Goal: Task Accomplishment & Management: Complete application form

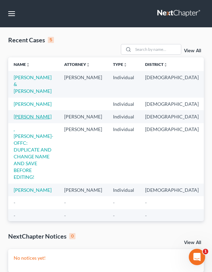
click at [27, 120] on link "[PERSON_NAME]" at bounding box center [33, 117] width 38 height 6
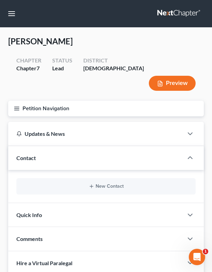
click at [69, 101] on button "Petition Navigation" at bounding box center [106, 109] width 196 height 16
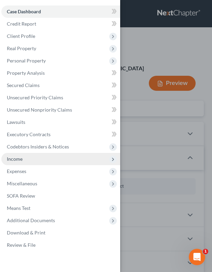
click at [26, 159] on span "Income" at bounding box center [60, 159] width 119 height 12
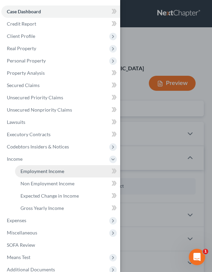
click at [55, 174] on span "Employment Income" at bounding box center [42, 171] width 44 height 6
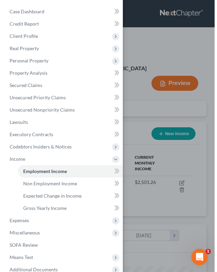
scroll to position [84, 182]
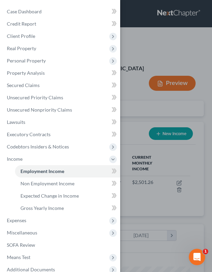
click at [132, 129] on div "Case Dashboard Payments Invoices Payments Payments Credit Report Client Profile" at bounding box center [106, 136] width 212 height 272
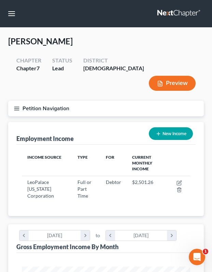
click at [166, 127] on button "New Income" at bounding box center [171, 133] width 44 height 13
select select "0"
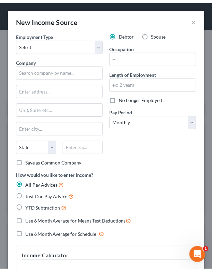
scroll to position [87, 187]
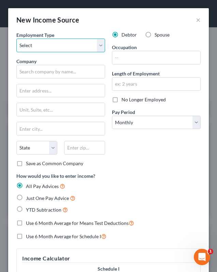
select select "1"
click at [183, 23] on div "New Income Source ×" at bounding box center [108, 19] width 201 height 23
click at [196, 20] on button "×" at bounding box center [198, 20] width 5 height 8
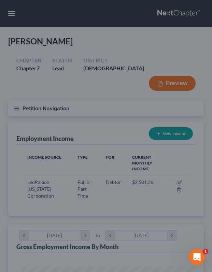
scroll to position [341548, 341450]
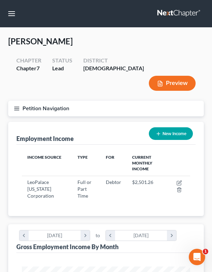
click at [37, 101] on button "Petition Navigation" at bounding box center [106, 109] width 196 height 16
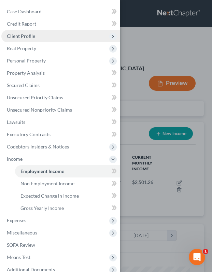
click at [37, 35] on span "Client Profile" at bounding box center [60, 36] width 119 height 12
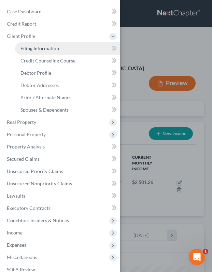
click at [67, 50] on link "Filing Information" at bounding box center [67, 48] width 105 height 12
select select "1"
select select "0"
select select "11"
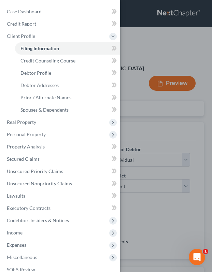
click at [189, 108] on div "Case Dashboard Payments Invoices Payments Payments Credit Report Client Profile" at bounding box center [106, 136] width 212 height 272
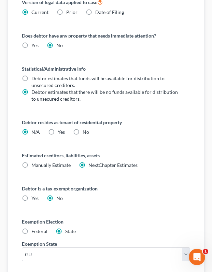
scroll to position [411, 0]
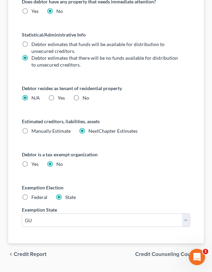
click at [170, 252] on span "Credit Counseling Course" at bounding box center [166, 254] width 63 height 5
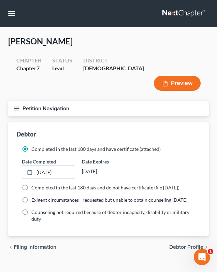
click at [186, 245] on span "Debtor Profile" at bounding box center [186, 247] width 34 height 5
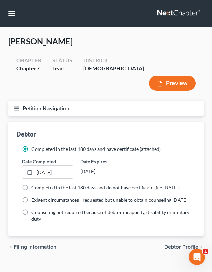
select select "0"
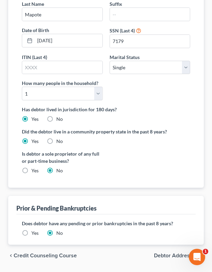
scroll to position [170, 0]
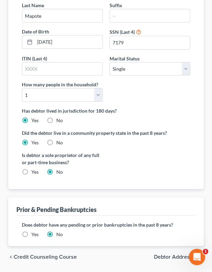
click at [163, 255] on span "Debtor Addresses" at bounding box center [176, 257] width 44 height 5
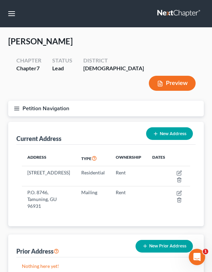
scroll to position [40, 0]
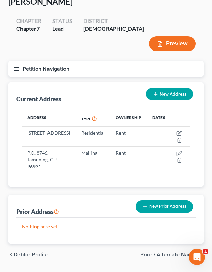
click at [175, 252] on span "Prior / Alternate Names" at bounding box center [169, 254] width 58 height 5
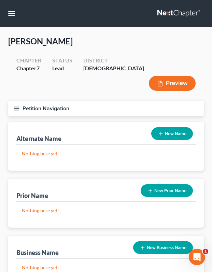
scroll to position [59, 0]
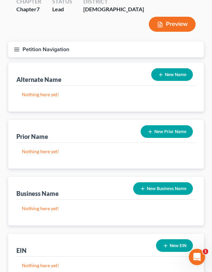
click at [178, 239] on button "New EIN" at bounding box center [174, 245] width 37 height 13
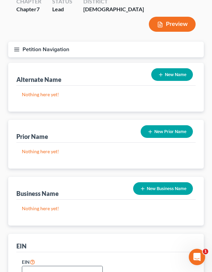
click at [70, 266] on input "text" at bounding box center [62, 272] width 80 height 13
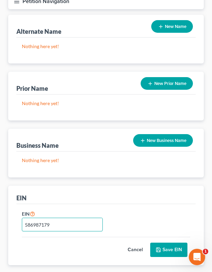
scroll to position [129, 0]
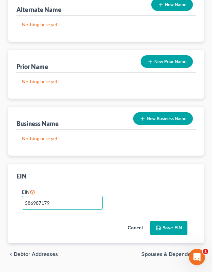
type input "586987179"
click at [173, 221] on button "Save EIN" at bounding box center [168, 228] width 37 height 14
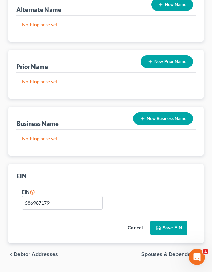
scroll to position [119, 0]
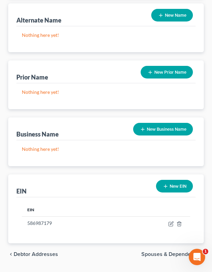
click at [149, 123] on button "New Business Name" at bounding box center [163, 129] width 60 height 13
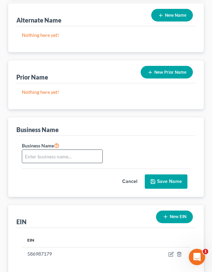
click at [78, 150] on input "text" at bounding box center [62, 156] width 80 height 13
click at [129, 175] on button "Cancel" at bounding box center [130, 182] width 30 height 14
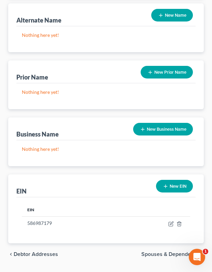
click at [186, 252] on span "Spouses & Dependents" at bounding box center [169, 254] width 57 height 5
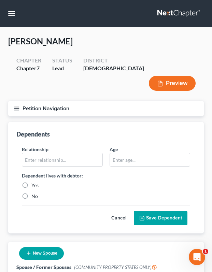
click at [44, 101] on button "Petition Navigation" at bounding box center [106, 109] width 196 height 16
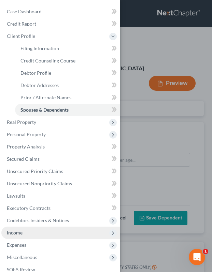
click at [25, 235] on span "Income" at bounding box center [60, 233] width 119 height 12
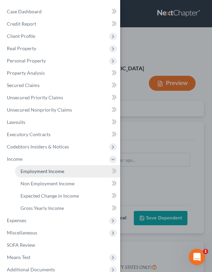
click at [39, 170] on span "Employment Income" at bounding box center [42, 171] width 44 height 6
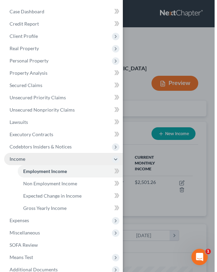
scroll to position [84, 182]
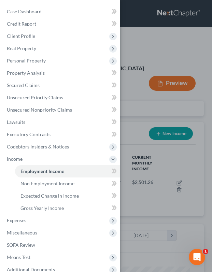
click at [184, 136] on div "Case Dashboard Payments Invoices Payments Payments Credit Report Client Profile" at bounding box center [106, 136] width 212 height 272
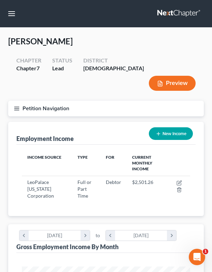
click at [173, 127] on button "New Income" at bounding box center [171, 133] width 44 height 13
select select "0"
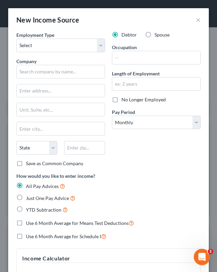
scroll to position [87, 187]
select select "1"
click at [67, 38] on div "Employment Type * Select Full or [DEMOGRAPHIC_DATA] Employment Self Employment" at bounding box center [60, 41] width 89 height 21
click at [135, 58] on input "text" at bounding box center [156, 57] width 88 height 13
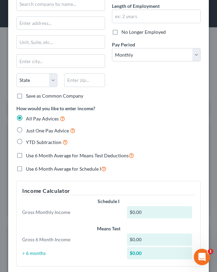
scroll to position [193, 0]
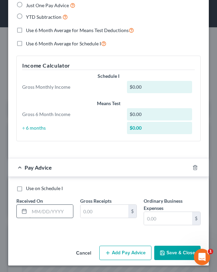
type input "Fitness Instructor"
click at [56, 212] on input "text" at bounding box center [51, 211] width 44 height 13
type input "[DATE]"
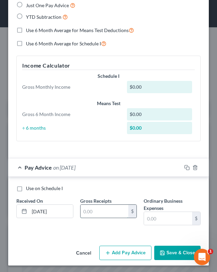
click at [108, 209] on input "text" at bounding box center [105, 211] width 48 height 13
type input "240.00"
click at [184, 165] on icon "button" at bounding box center [186, 167] width 5 height 5
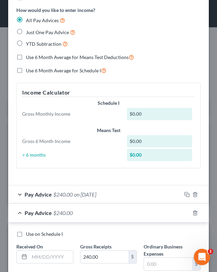
scroll to position [166, 0]
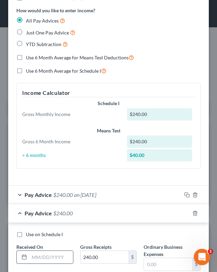
click at [48, 257] on input "text" at bounding box center [51, 257] width 44 height 13
type input "[DATE]"
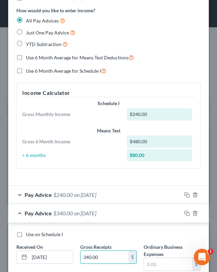
scroll to position [211, 0]
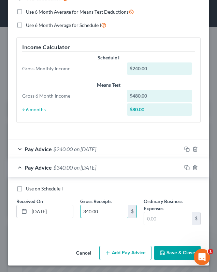
type input "340.00"
click at [123, 249] on button "Add Pay Advice" at bounding box center [125, 253] width 52 height 14
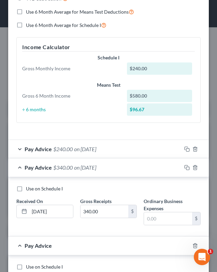
click at [127, 166] on div "Pay Advice $340.00 on [DATE]" at bounding box center [95, 168] width 174 height 18
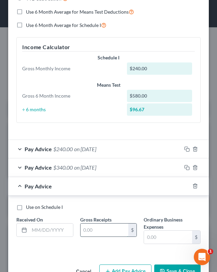
click at [95, 229] on input "text" at bounding box center [105, 230] width 48 height 13
type input "360.00"
click at [41, 232] on input "text" at bounding box center [51, 230] width 44 height 13
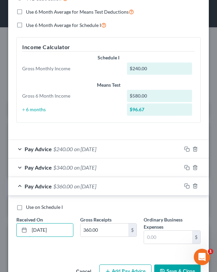
type input "[DATE]"
click at [127, 189] on div "Pay Advice $360.00 on [DATE]" at bounding box center [95, 186] width 174 height 18
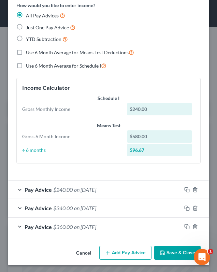
scroll to position [170, 0]
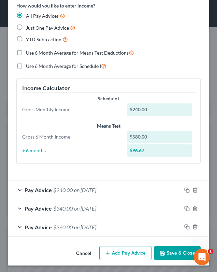
click at [129, 255] on button "Add Pay Advice" at bounding box center [125, 253] width 52 height 14
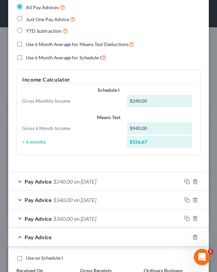
scroll to position [248, 0]
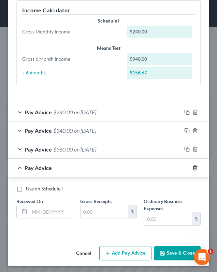
click at [193, 168] on icon "button" at bounding box center [195, 167] width 5 height 5
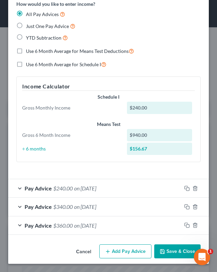
scroll to position [170, 0]
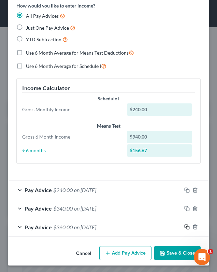
click at [184, 225] on icon "button" at bounding box center [186, 226] width 5 height 5
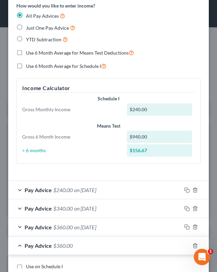
scroll to position [248, 0]
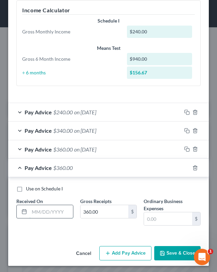
click at [53, 212] on input "text" at bounding box center [51, 211] width 44 height 13
type input "[DATE]"
click at [184, 166] on icon "button" at bounding box center [186, 167] width 5 height 5
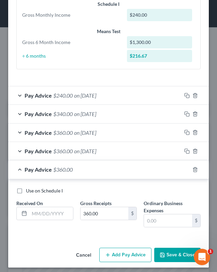
scroll to position [266, 0]
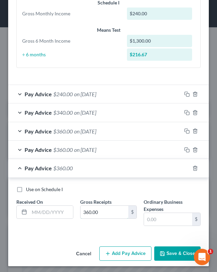
drag, startPoint x: 55, startPoint y: 216, endPoint x: 51, endPoint y: 218, distance: 4.1
click at [52, 217] on div "Use on Schedule I Received On * Gross Receipts 360.00 $ Ordinary Business Expen…" at bounding box center [108, 209] width 191 height 46
type input "3"
type input "600.00"
click at [46, 206] on input "text" at bounding box center [51, 212] width 44 height 13
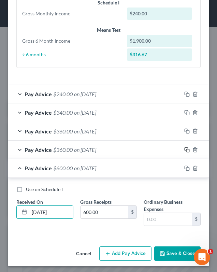
type input "[DATE]"
click at [187, 149] on rect "button" at bounding box center [188, 150] width 3 height 3
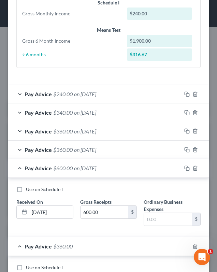
scroll to position [324, 0]
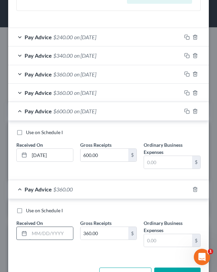
click at [60, 232] on input "text" at bounding box center [51, 233] width 44 height 13
type input "[DATE]"
click at [123, 114] on div "Pay Advice $600.00 on [DATE]" at bounding box center [95, 111] width 174 height 18
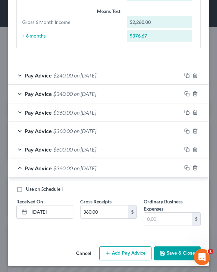
click at [123, 167] on div "Pay Advice $360.00 on [DATE]" at bounding box center [95, 168] width 174 height 18
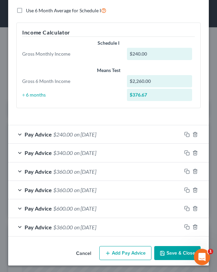
scroll to position [226, 0]
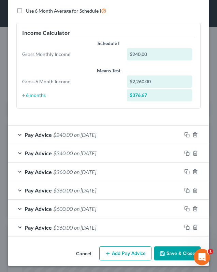
click at [118, 252] on button "Add Pay Advice" at bounding box center [125, 254] width 52 height 14
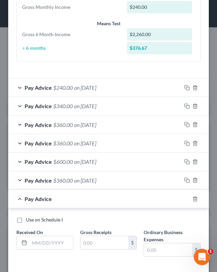
scroll to position [304, 0]
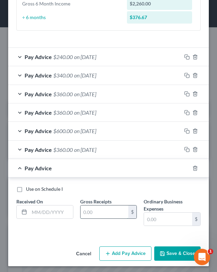
click at [101, 213] on input "text" at bounding box center [105, 212] width 48 height 13
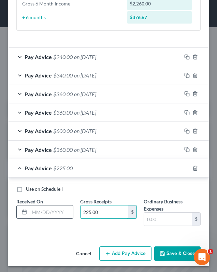
type input "225.00"
click at [52, 211] on input "text" at bounding box center [51, 212] width 44 height 13
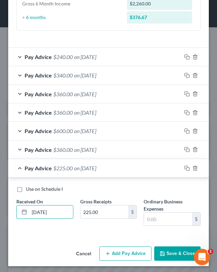
type input "[DATE]"
click at [119, 252] on button "Add Pay Advice" at bounding box center [125, 254] width 52 height 14
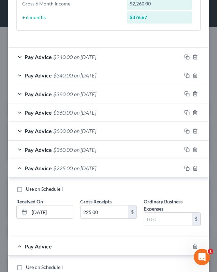
click at [94, 169] on div "Pay Advice $225.00 on [DATE]" at bounding box center [95, 168] width 174 height 18
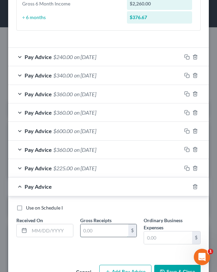
click at [109, 229] on input "text" at bounding box center [105, 230] width 48 height 13
type input "300.00"
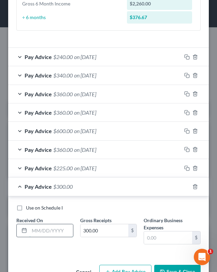
click at [54, 231] on input "text" at bounding box center [51, 230] width 44 height 13
type input "[DATE]"
click at [114, 188] on div "Pay Advice $300.00 on [DATE]" at bounding box center [95, 187] width 174 height 18
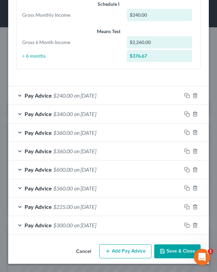
scroll to position [263, 0]
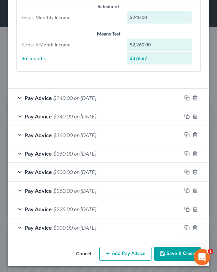
click at [129, 249] on button "Add Pay Advice" at bounding box center [125, 254] width 52 height 14
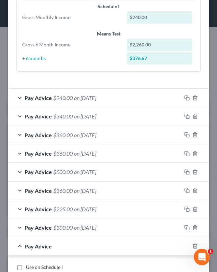
scroll to position [327, 0]
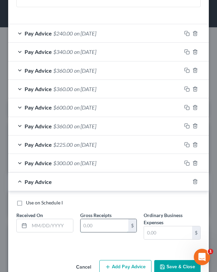
click at [104, 224] on input "text" at bounding box center [105, 225] width 48 height 13
type input "300.00"
click at [49, 232] on div "Received On *" at bounding box center [45, 226] width 64 height 28
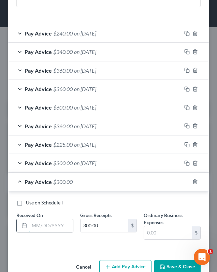
click at [54, 228] on input "text" at bounding box center [51, 225] width 44 height 13
type input "[DATE]"
click at [173, 264] on button "Save & Close" at bounding box center [177, 267] width 46 height 14
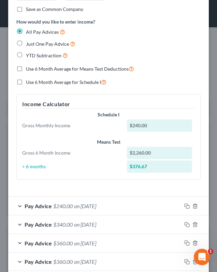
scroll to position [0, 0]
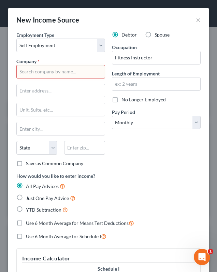
click at [67, 70] on input "text" at bounding box center [60, 72] width 89 height 14
type input "N"
type input "[PERSON_NAME]"
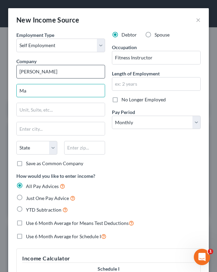
type input "M"
click at [89, 70] on input "[PERSON_NAME]" at bounding box center [60, 72] width 89 height 14
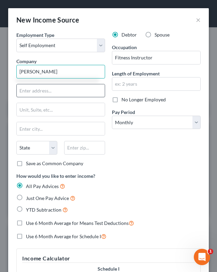
type input "[PERSON_NAME]"
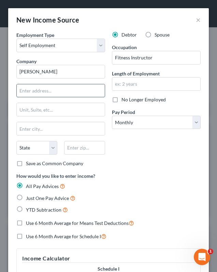
click at [77, 92] on input "text" at bounding box center [61, 90] width 88 height 13
type input "P.O. Box 8746"
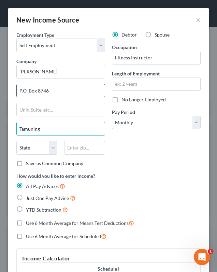
type input "Tamuning"
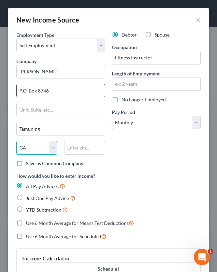
select select "11"
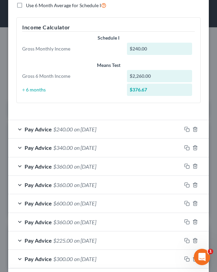
scroll to position [327, 0]
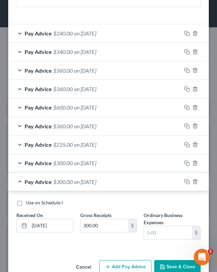
type input "96931"
click at [96, 104] on span "on [DATE]" at bounding box center [85, 107] width 22 height 6
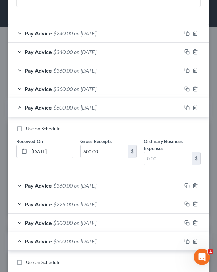
click at [59, 127] on span "Use on Schedule I" at bounding box center [44, 129] width 37 height 6
click at [33, 127] on input "Use on Schedule I" at bounding box center [31, 127] width 4 height 4
checkbox input "true"
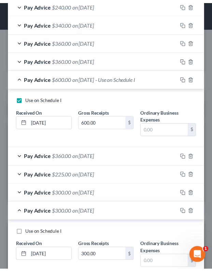
scroll to position [400, 0]
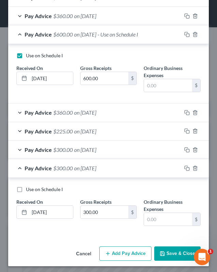
click at [175, 252] on button "Save & Close" at bounding box center [177, 254] width 46 height 14
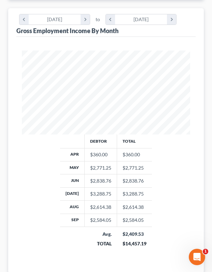
scroll to position [266, 0]
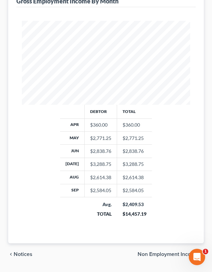
click at [169, 252] on span "Non Employment Income" at bounding box center [168, 254] width 61 height 5
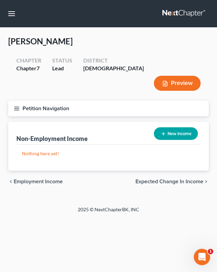
click at [163, 179] on span "Expected Change in Income" at bounding box center [170, 181] width 68 height 5
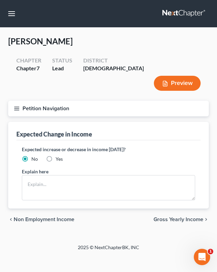
click at [185, 217] on span "Gross Yearly Income" at bounding box center [179, 219] width 50 height 5
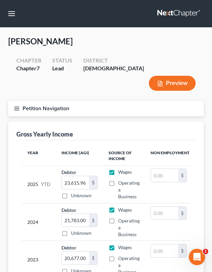
click at [138, 180] on span "Operating a Business" at bounding box center [129, 189] width 22 height 19
click at [125, 180] on input "Operating a Business" at bounding box center [123, 182] width 4 height 4
checkbox input "true"
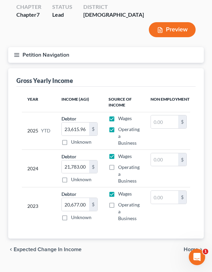
click at [193, 247] on span "Home" at bounding box center [191, 249] width 15 height 5
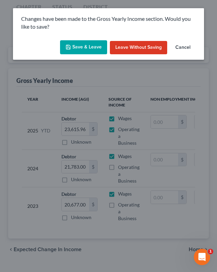
click at [104, 54] on div "Save & Leave Leave without Saving Cancel" at bounding box center [108, 49] width 191 height 23
click at [96, 49] on button "Save & Leave" at bounding box center [83, 47] width 47 height 14
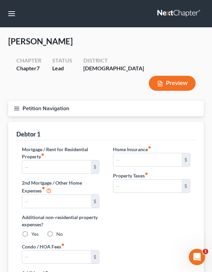
type input "0.00"
radio input "true"
type input "0.00"
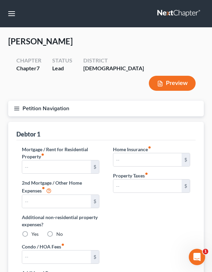
type input "0.00"
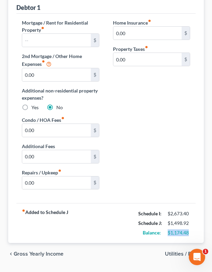
drag, startPoint x: 169, startPoint y: 216, endPoint x: 217, endPoint y: 212, distance: 47.9
click at [212, 212] on html "Home New Case Client Portal DebtorCC [PERSON_NAME] Law Firm [PERSON_NAME][EMAIL…" at bounding box center [106, 82] width 212 height 418
click at [168, 220] on div "$1,498.92" at bounding box center [179, 223] width 23 height 7
drag, startPoint x: 196, startPoint y: 214, endPoint x: 213, endPoint y: 214, distance: 16.7
click at [212, 214] on html "Home New Case Client Portal DebtorCC [PERSON_NAME] Law Firm [PERSON_NAME][EMAIL…" at bounding box center [106, 82] width 212 height 418
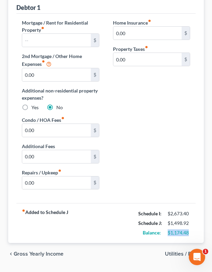
copy div "$1,174.48"
click at [187, 251] on span "Utilities / Bills" at bounding box center [181, 253] width 33 height 5
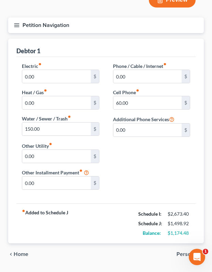
click at [196, 252] on span "Personal" at bounding box center [188, 254] width 22 height 5
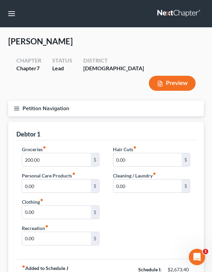
scroll to position [56, 0]
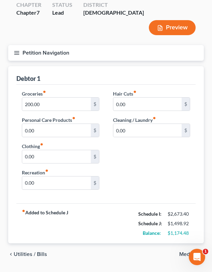
click at [193, 252] on span "Medical" at bounding box center [188, 254] width 19 height 5
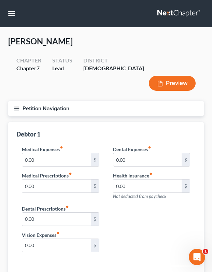
scroll to position [63, 0]
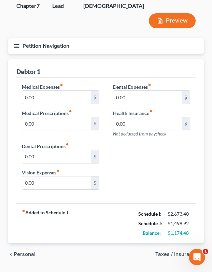
click at [191, 252] on span "Taxes / Insurance" at bounding box center [176, 254] width 43 height 5
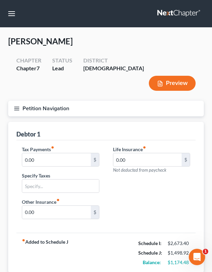
scroll to position [29, 0]
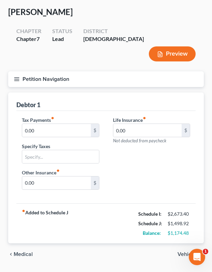
click at [194, 252] on span "Vehicles" at bounding box center [188, 254] width 21 height 5
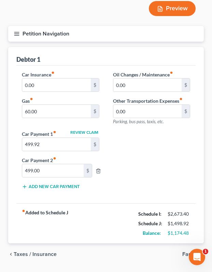
click at [193, 252] on span "Family" at bounding box center [190, 254] width 16 height 5
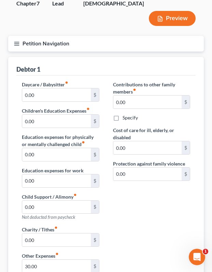
scroll to position [254, 0]
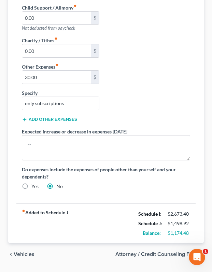
click at [189, 252] on span "Attorney / Credit Counseling Fees" at bounding box center [156, 254] width 83 height 5
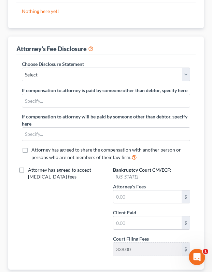
scroll to position [162, 0]
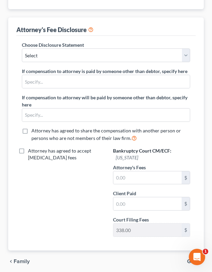
click at [199, 251] on div "chevron_left Family Gifts chevron_right" at bounding box center [106, 262] width 196 height 22
click at [197, 259] on span "Gifts" at bounding box center [192, 261] width 11 height 5
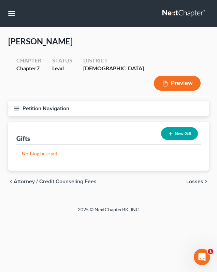
click at [192, 179] on span "Losses" at bounding box center [195, 181] width 17 height 5
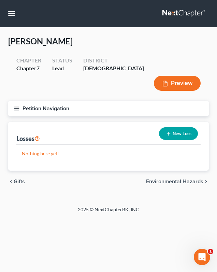
click at [190, 179] on span "Environmental Hazards" at bounding box center [174, 181] width 57 height 5
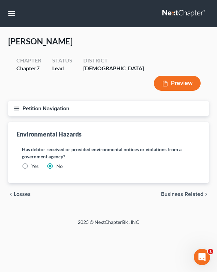
click at [196, 192] on span "Business Related" at bounding box center [182, 194] width 42 height 5
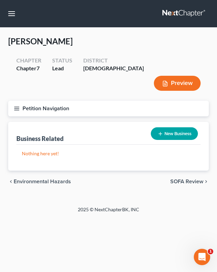
click at [191, 179] on span "SOFA Review" at bounding box center [186, 181] width 33 height 5
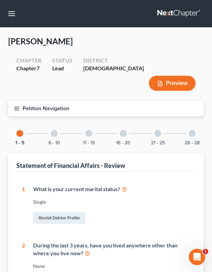
scroll to position [308, 0]
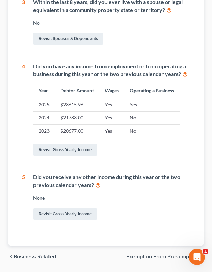
click at [189, 254] on span "Exemption from Presumption" at bounding box center [162, 256] width 72 height 5
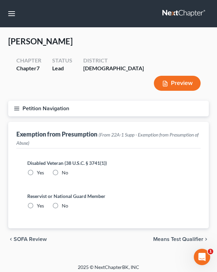
click at [194, 237] on span "Means Test Qualifier" at bounding box center [178, 239] width 50 height 5
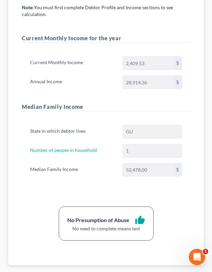
scroll to position [164, 0]
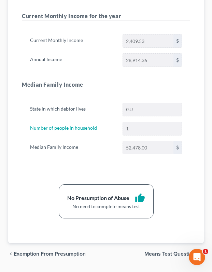
click at [54, 251] on span "Exemption from Presumption" at bounding box center [50, 253] width 72 height 5
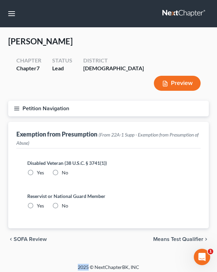
click at [54, 234] on div "Petition Navigation Case Dashboard Payments Invoices Payments Payments Credit R…" at bounding box center [108, 178] width 201 height 155
click at [38, 237] on span "SOFA Review" at bounding box center [30, 239] width 33 height 5
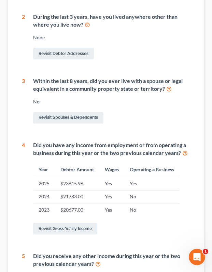
scroll to position [290, 0]
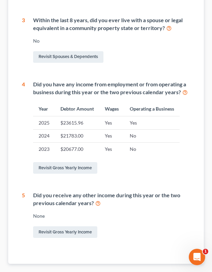
click at [38, 272] on span "Business Related" at bounding box center [35, 274] width 42 height 5
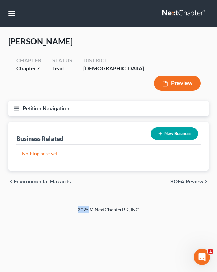
click at [41, 179] on span "Environmental Hazards" at bounding box center [42, 181] width 57 height 5
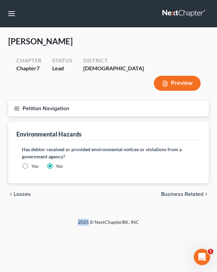
click at [26, 192] on span "Losses" at bounding box center [22, 194] width 17 height 5
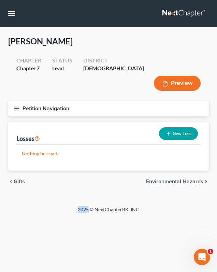
click at [22, 179] on span "Gifts" at bounding box center [19, 181] width 11 height 5
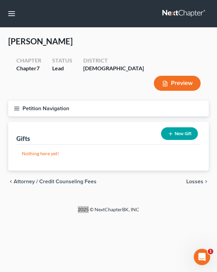
click at [57, 179] on span "Attorney / Credit Counseling Fees" at bounding box center [55, 181] width 83 height 5
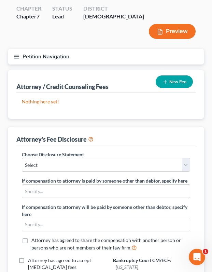
scroll to position [162, 0]
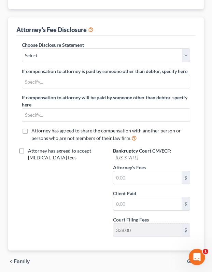
click at [19, 259] on span "Family" at bounding box center [22, 261] width 16 height 5
click at [28, 259] on span "Family" at bounding box center [22, 261] width 16 height 5
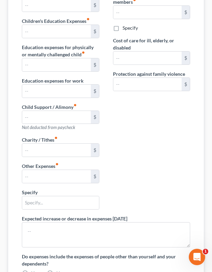
scroll to position [1, 0]
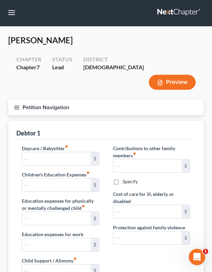
type input "0.00"
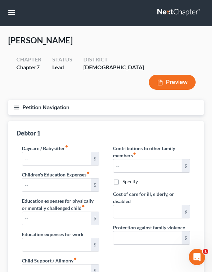
type input "0.00"
type input "30.00"
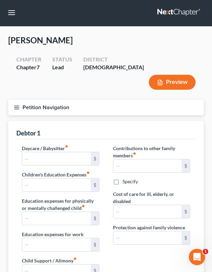
type input "only subscriptions"
radio input "true"
click at [21, 234] on div "Daycare / Babysitter fiber_manual_record 0.00 $ Children's Education Expenses f…" at bounding box center [60, 217] width 91 height 145
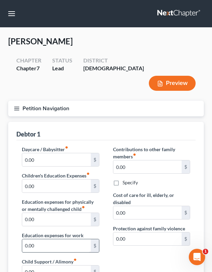
scroll to position [254, 0]
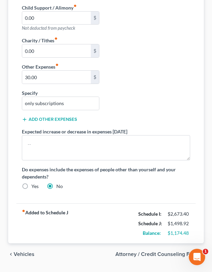
click at [24, 252] on span "Vehicles" at bounding box center [24, 254] width 21 height 5
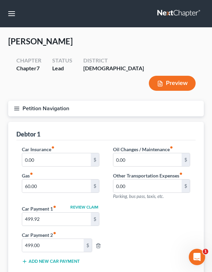
scroll to position [58, 0]
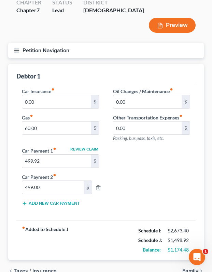
click at [56, 43] on button "Petition Navigation" at bounding box center [106, 51] width 196 height 16
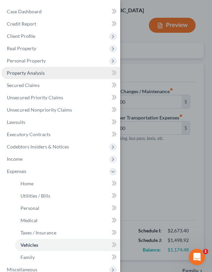
click at [34, 72] on span "Property Analysis" at bounding box center [26, 73] width 38 height 6
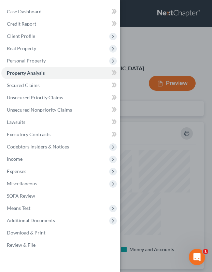
click at [142, 149] on div "Case Dashboard Payments Invoices Payments Payments Credit Report Client Profile" at bounding box center [106, 136] width 212 height 272
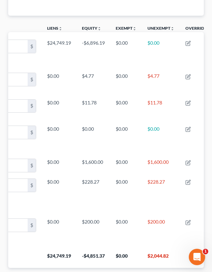
scroll to position [0, 70]
